Goal: Information Seeking & Learning: Learn about a topic

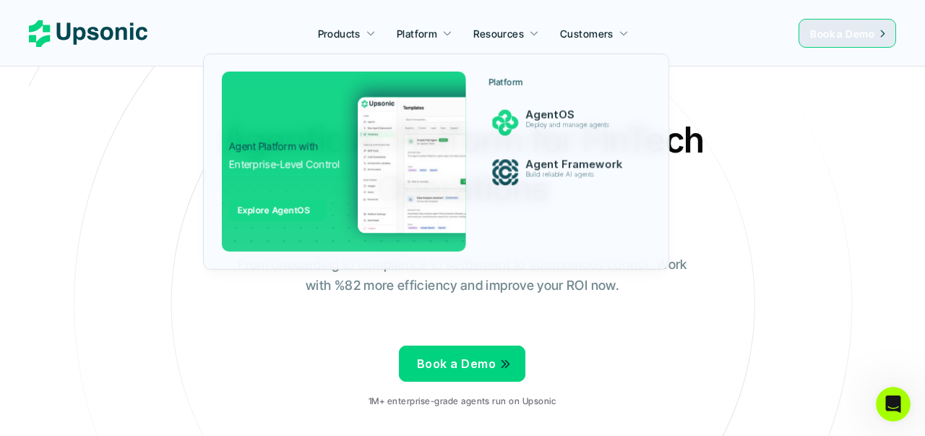
click at [418, 30] on p "Platform" at bounding box center [417, 33] width 40 height 15
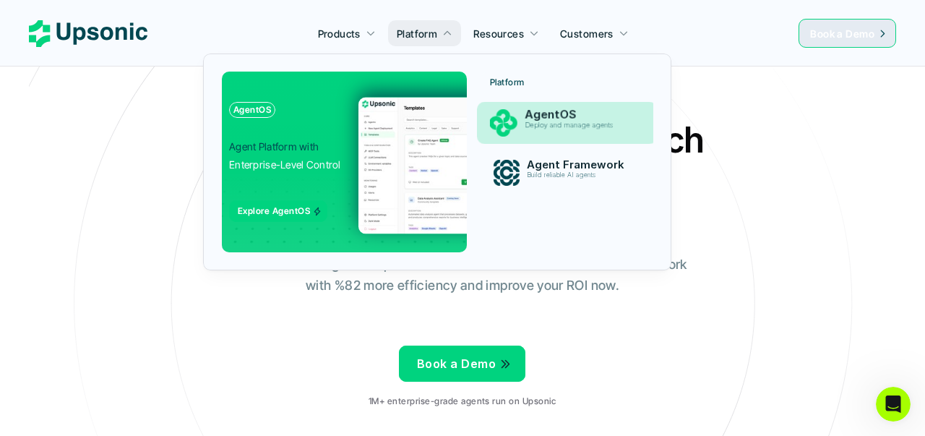
click at [540, 128] on p "Deploy and manage agents" at bounding box center [580, 125] width 111 height 8
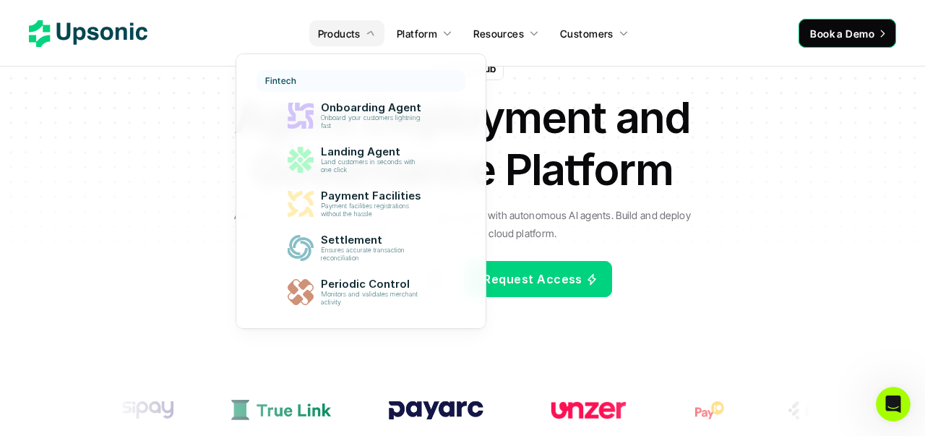
click at [335, 22] on link "Products" at bounding box center [346, 33] width 75 height 26
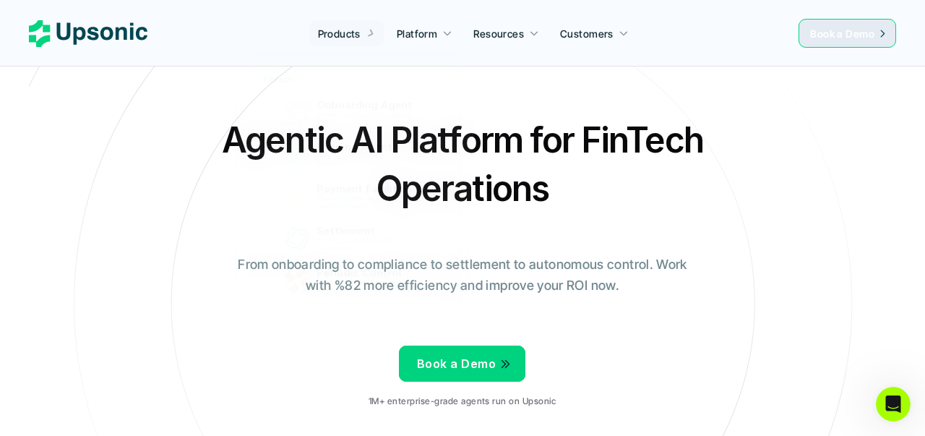
click at [206, 36] on div "Products Platform Resources Customers" at bounding box center [467, 33] width 640 height 22
